Goal: Navigation & Orientation: Find specific page/section

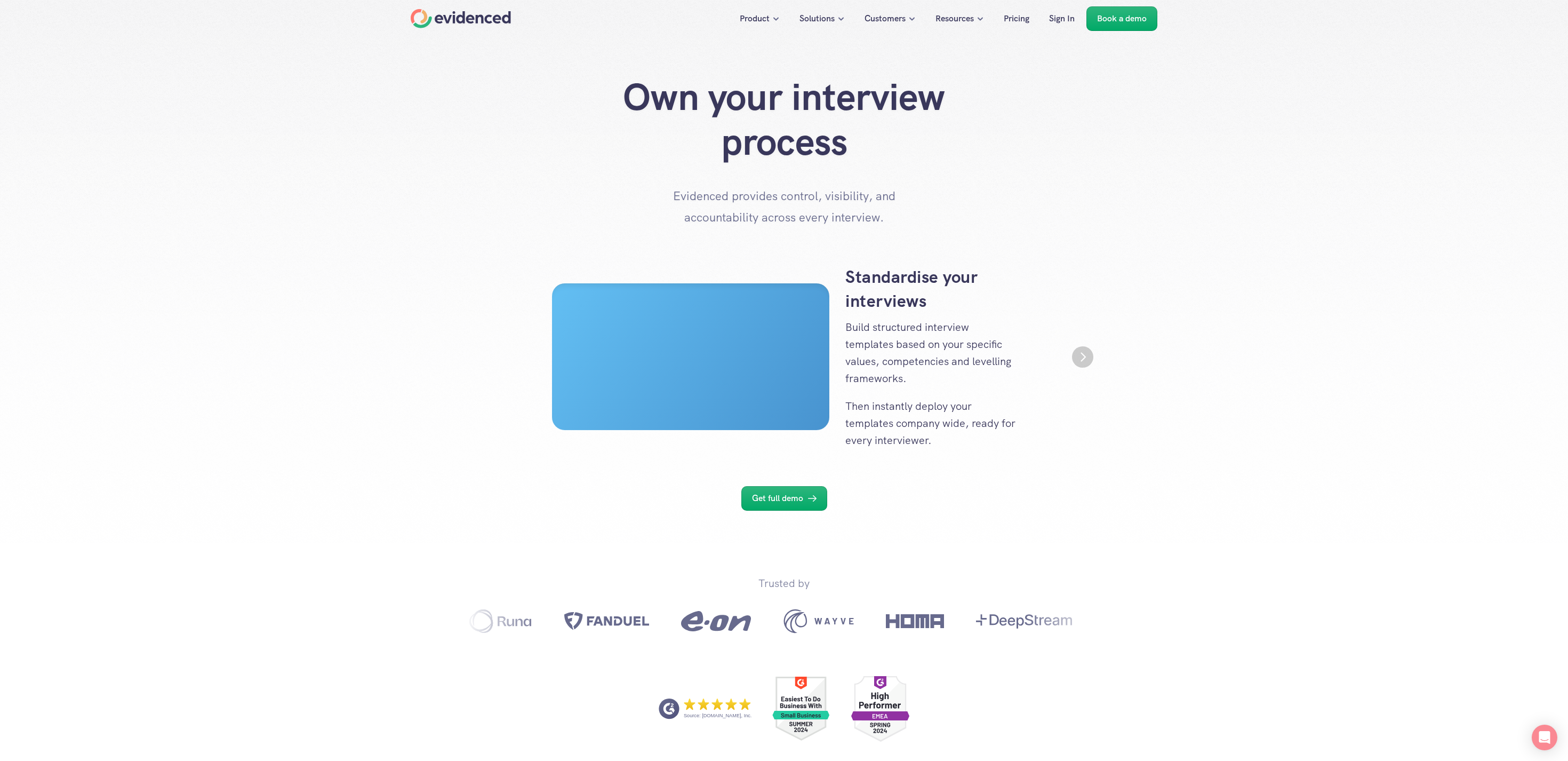
click at [473, 11] on div "Home" at bounding box center [460, 18] width 100 height 19
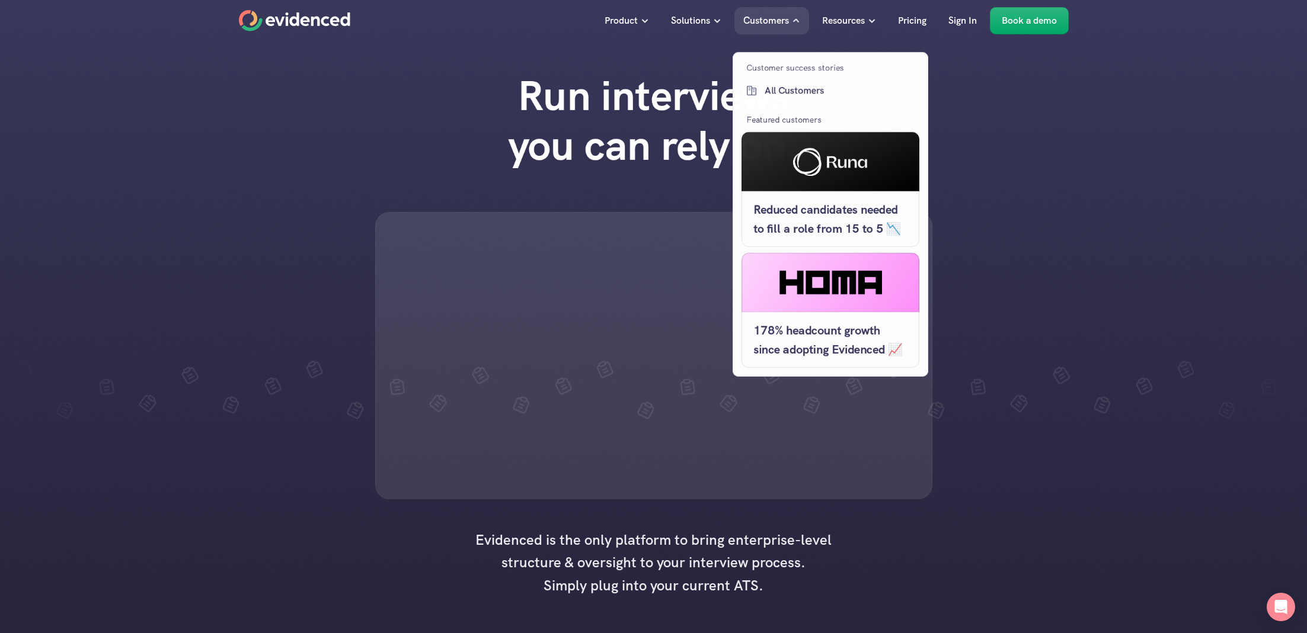
click at [767, 8] on div "Customers" at bounding box center [771, 20] width 75 height 27
click at [796, 84] on p "All Customers" at bounding box center [840, 90] width 152 height 15
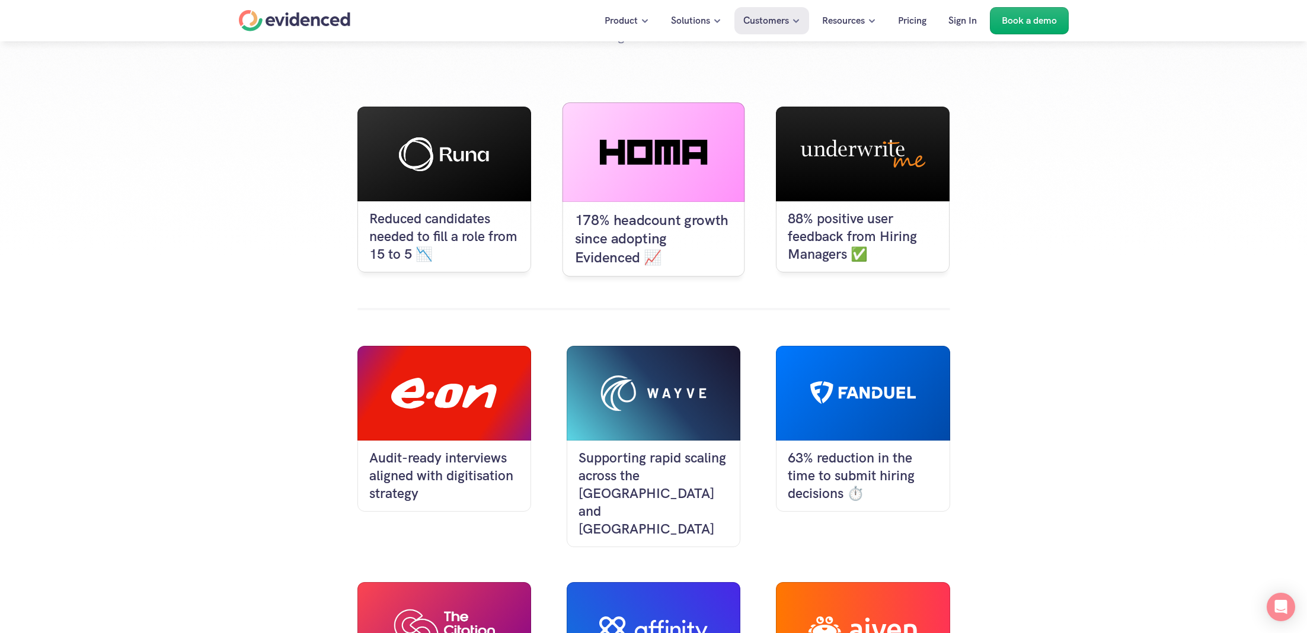
scroll to position [137, 0]
